Goal: Complete application form

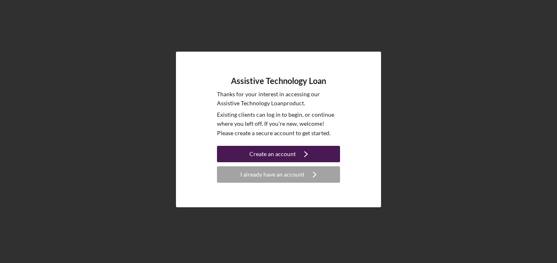
click at [304, 155] on icon "Icon/Navigate" at bounding box center [306, 154] width 21 height 21
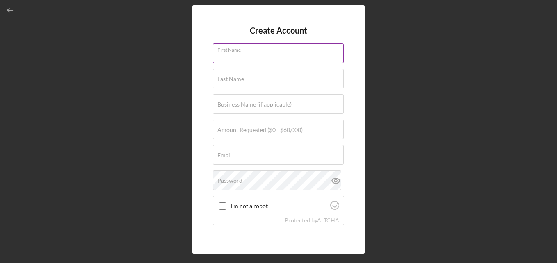
click at [256, 57] on input "First Name" at bounding box center [278, 54] width 131 height 20
type input "Harlow"
type input "[PERSON_NAME]"
type input "[EMAIL_ADDRESS][DOMAIN_NAME]"
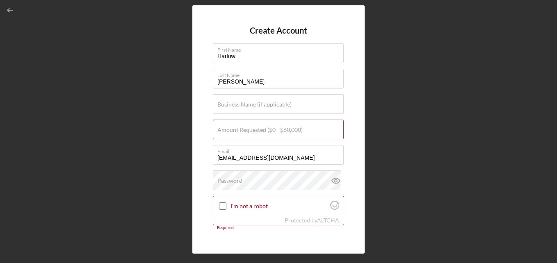
click at [258, 132] on label "Amount Requested ($0 - $60,000)" at bounding box center [260, 130] width 85 height 7
click at [258, 132] on input "Amount Requested ($0 - $60,000)" at bounding box center [278, 130] width 131 height 20
type input "$10,000"
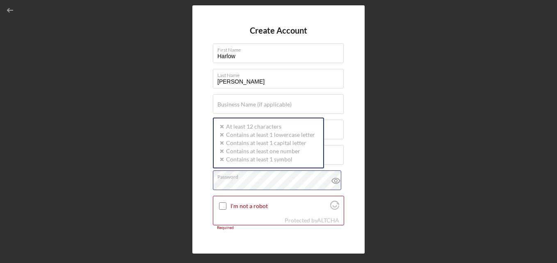
click at [246, 179] on div "Password Icon/icon-validation-no At least 12 characters Icon/icon-validation-no…" at bounding box center [278, 181] width 131 height 21
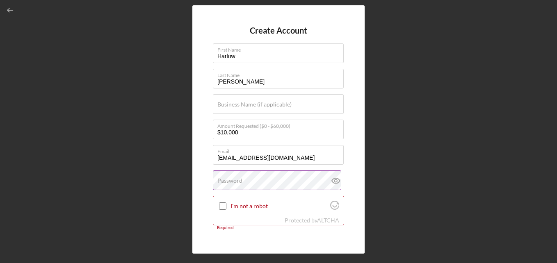
click at [234, 178] on label "Password" at bounding box center [230, 181] width 25 height 7
click at [335, 181] on icon at bounding box center [335, 181] width 2 height 2
click at [223, 206] on input "I'm not a robot" at bounding box center [222, 206] width 7 height 7
checkbox input "true"
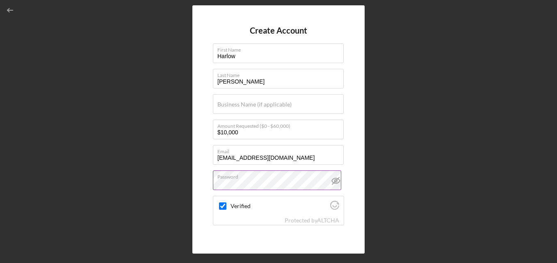
scroll to position [48, 0]
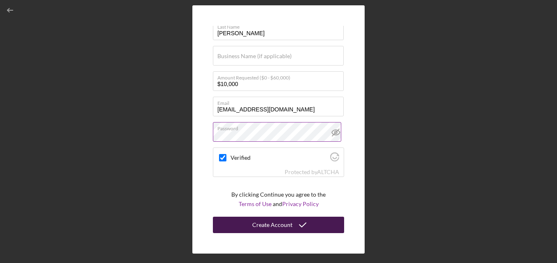
click at [307, 226] on icon "submit" at bounding box center [303, 225] width 21 height 21
